Goal: Book appointment/travel/reservation

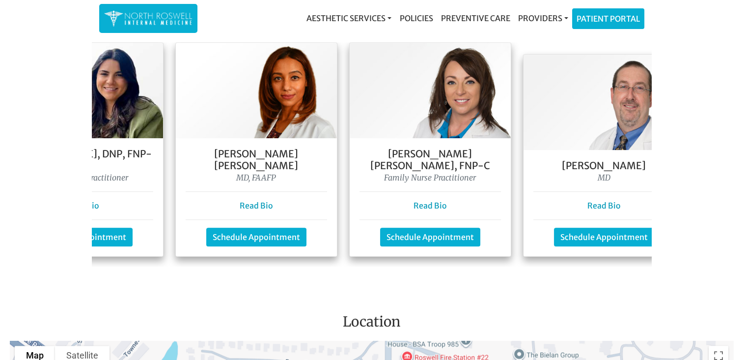
scroll to position [0, 324]
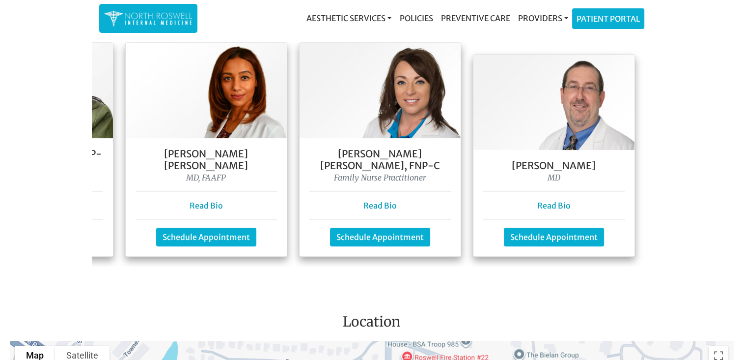
click at [524, 116] on img at bounding box center [554, 102] width 161 height 95
click at [544, 200] on link "Read Bio" at bounding box center [554, 205] width 33 height 10
click at [570, 227] on link "Schedule Appointment" at bounding box center [554, 236] width 100 height 19
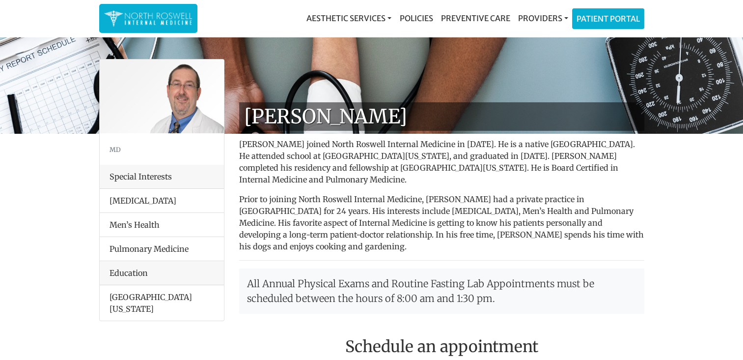
click at [446, 33] on nav "Aesthetic Services Events & Providers Morpheus8 Skin Pen Xeomin Policies Preven…" at bounding box center [371, 18] width 545 height 37
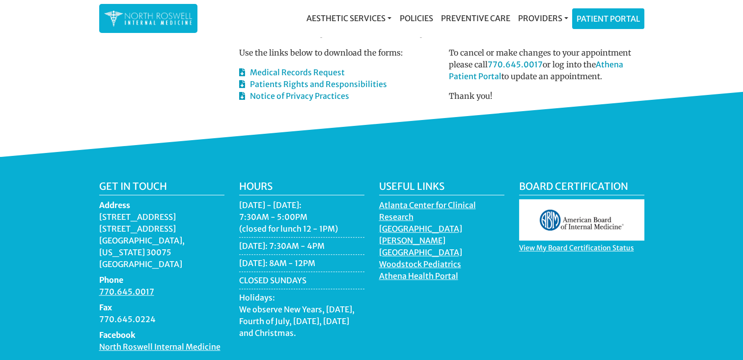
scroll to position [654, 0]
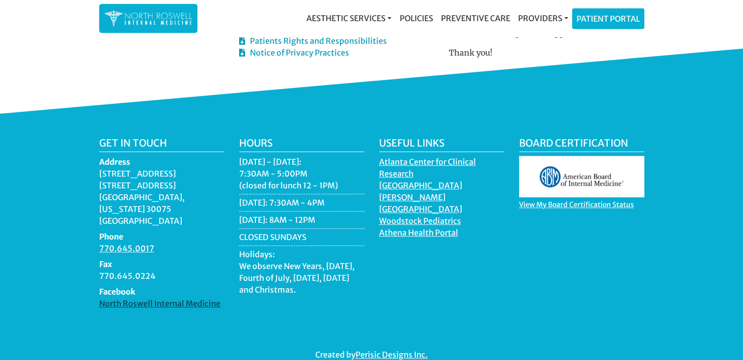
click at [105, 298] on link "North Roswell Internal Medicine" at bounding box center [159, 304] width 121 height 12
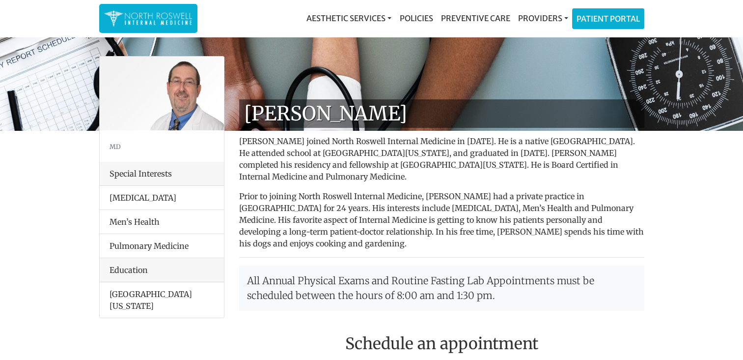
scroll to position [0, 0]
